Goal: Transaction & Acquisition: Purchase product/service

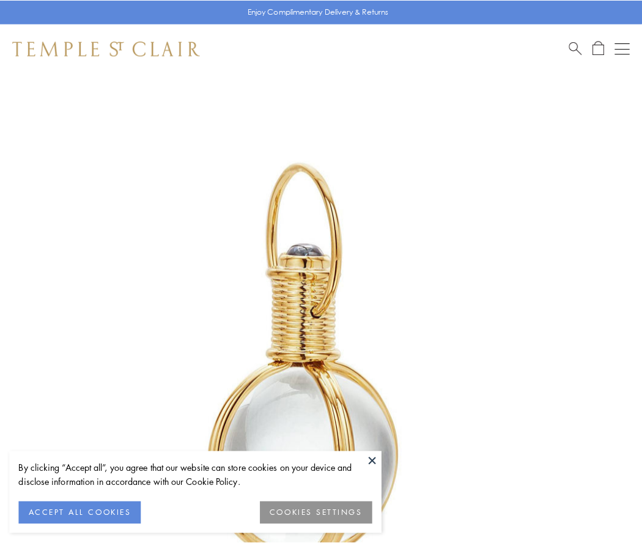
scroll to position [319, 0]
